Goal: Transaction & Acquisition: Purchase product/service

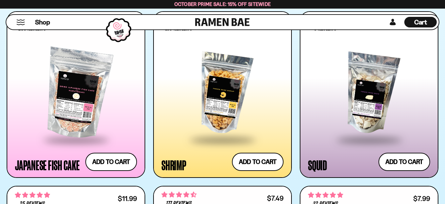
scroll to position [893, 0]
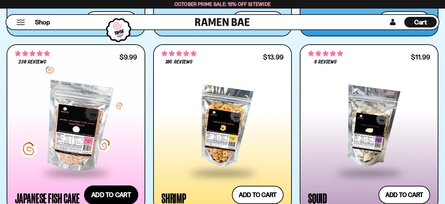
click at [122, 195] on button "Add to cart Add ― Regular price $9.99 Regular price Sale price $9.99 Unit price…" at bounding box center [111, 195] width 54 height 19
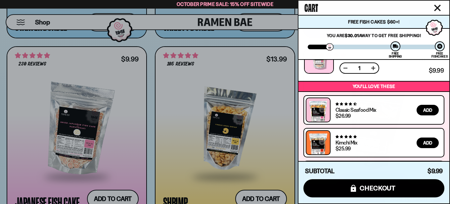
scroll to position [0, 0]
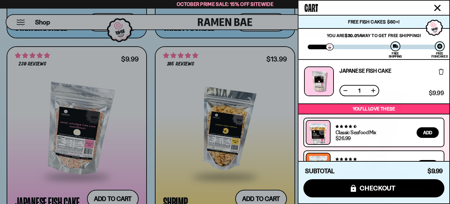
click at [424, 134] on span "Add" at bounding box center [427, 132] width 9 height 5
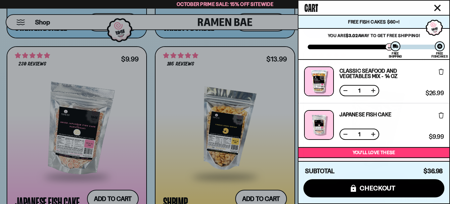
click at [259, 195] on div at bounding box center [225, 102] width 450 height 204
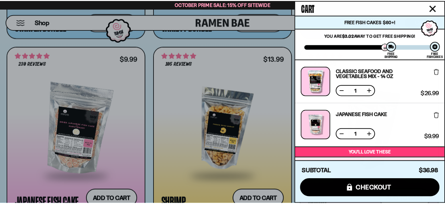
scroll to position [893, 0]
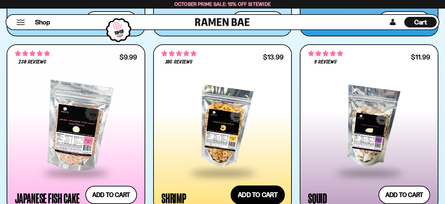
click at [264, 195] on button "Add to cart Add ― Regular price $13.99 Regular price Sale price $13.99 Unit pri…" at bounding box center [258, 195] width 54 height 19
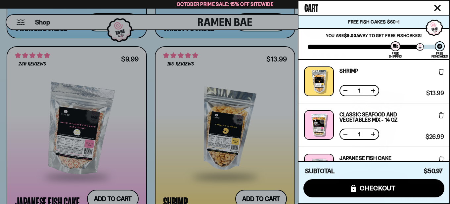
scroll to position [66, 0]
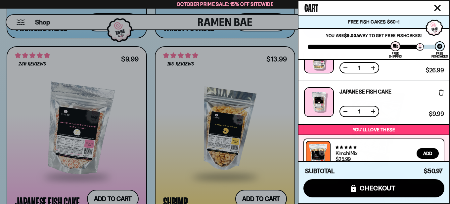
click at [440, 91] on icon at bounding box center [441, 93] width 5 height 6
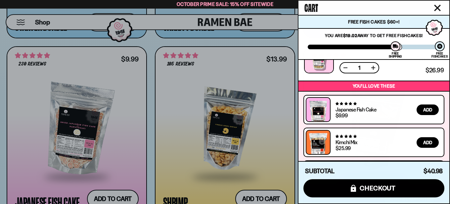
scroll to position [0, 0]
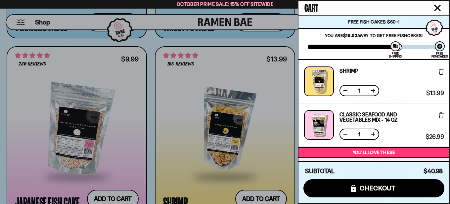
click at [182, 113] on div at bounding box center [225, 102] width 450 height 204
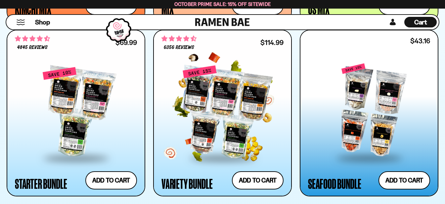
scroll to position [728, 0]
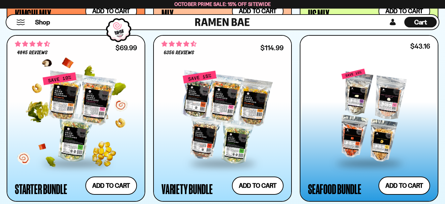
click at [76, 117] on div at bounding box center [76, 117] width 122 height 91
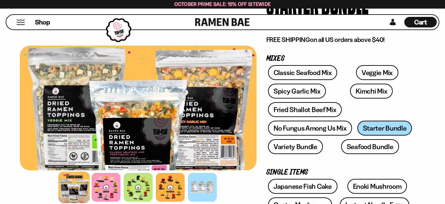
scroll to position [99, 0]
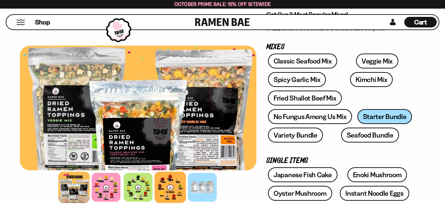
click at [168, 190] on div at bounding box center [169, 187] width 31 height 31
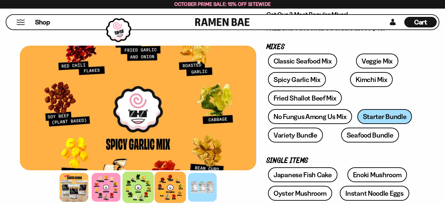
click at [136, 185] on div at bounding box center [137, 187] width 31 height 31
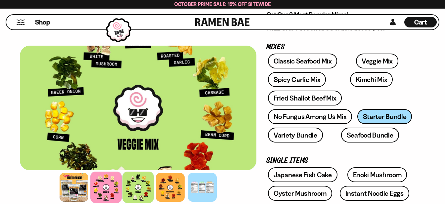
click at [110, 190] on div at bounding box center [105, 187] width 31 height 31
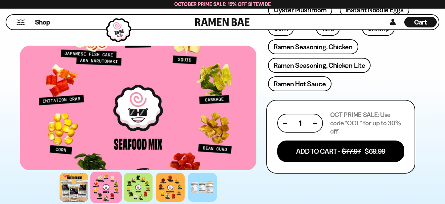
scroll to position [265, 0]
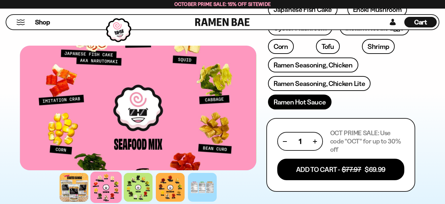
click at [316, 102] on link "Ramen Hot Sauce" at bounding box center [300, 102] width 64 height 15
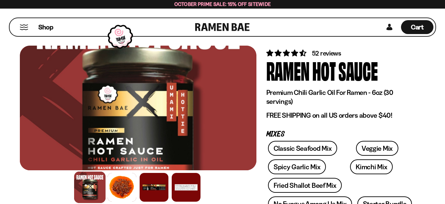
scroll to position [33, 0]
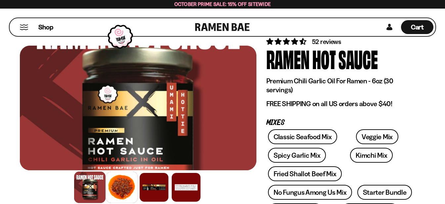
click at [127, 185] on div at bounding box center [121, 187] width 31 height 31
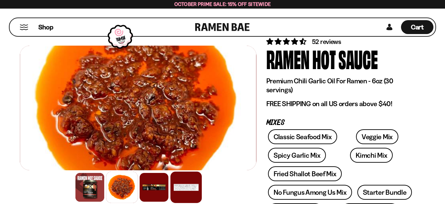
click at [196, 190] on div at bounding box center [185, 187] width 31 height 31
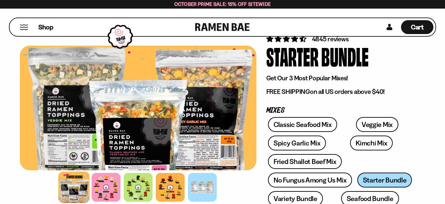
scroll to position [33, 0]
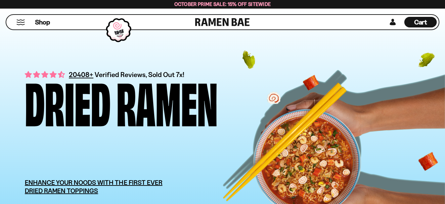
scroll to position [728, 0]
